Goal: Information Seeking & Learning: Find specific fact

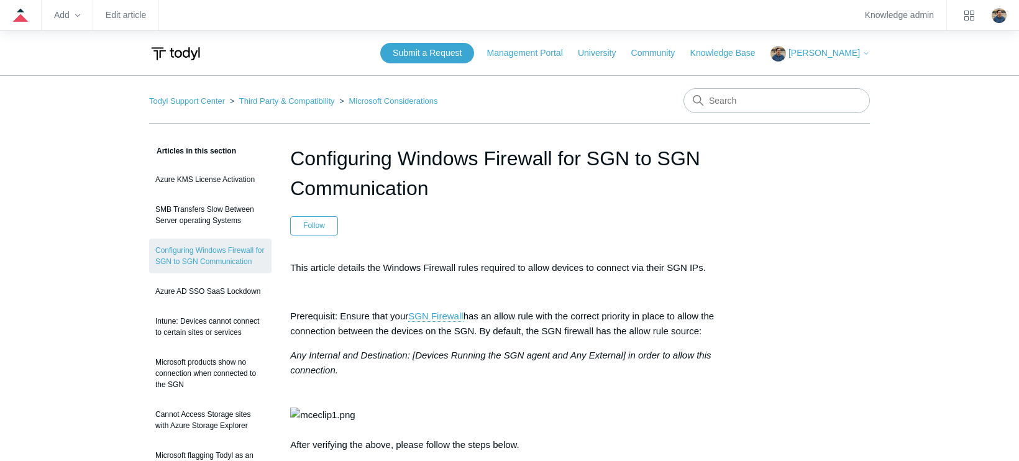
scroll to position [0, 391]
click at [738, 101] on input "Search" at bounding box center [777, 100] width 186 height 25
type input "minimum requirements"
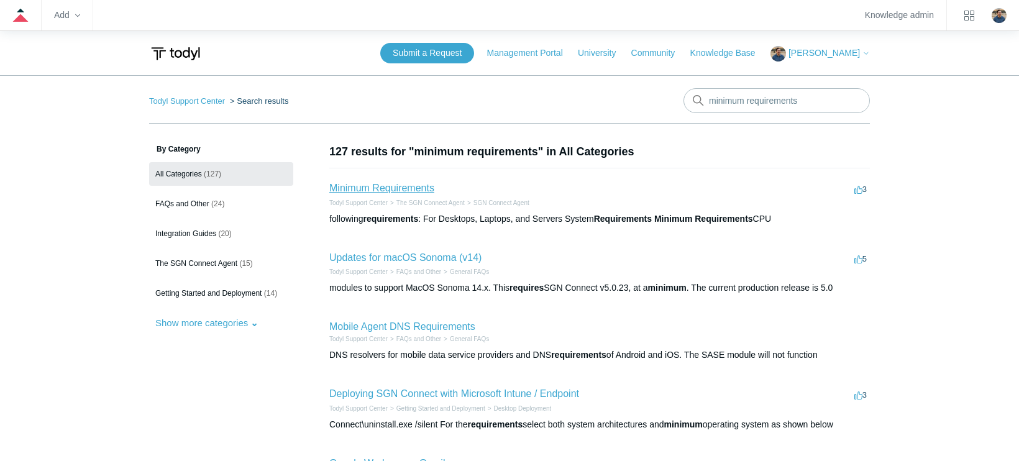
click at [411, 186] on link "Minimum Requirements" at bounding box center [381, 188] width 105 height 11
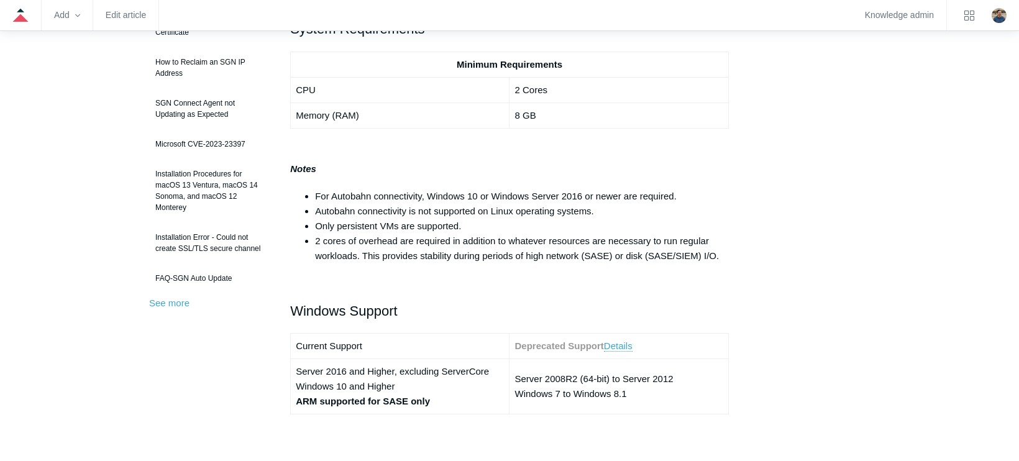
scroll to position [311, 0]
